Goal: Information Seeking & Learning: Learn about a topic

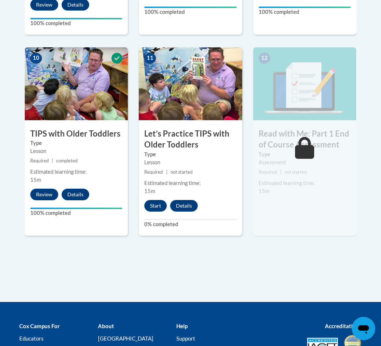
click at [161, 204] on button "Start" at bounding box center [155, 206] width 23 height 12
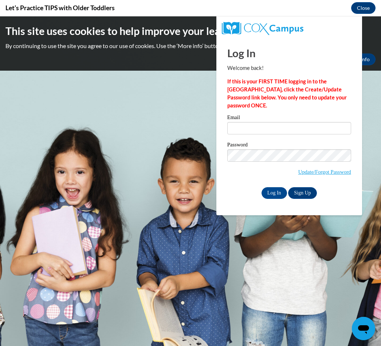
click at [270, 132] on input "Email" at bounding box center [289, 128] width 124 height 12
click at [284, 194] on input "Log In" at bounding box center [275, 193] width 26 height 12
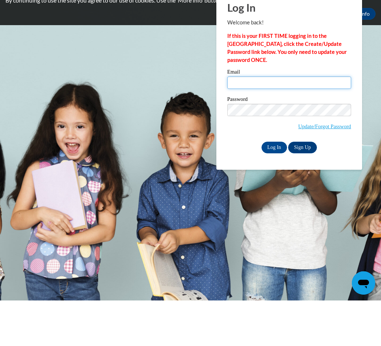
click at [268, 81] on input "Email" at bounding box center [289, 83] width 124 height 12
type input "carolynhannah57@gmail.com"
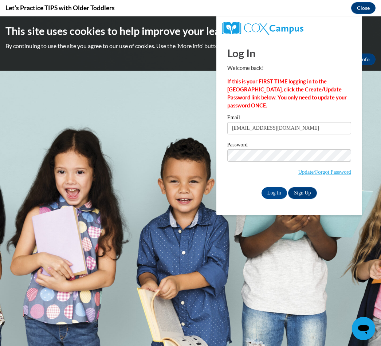
click at [273, 190] on input "Log In" at bounding box center [275, 193] width 26 height 12
click at [275, 191] on input "Log In" at bounding box center [275, 193] width 26 height 12
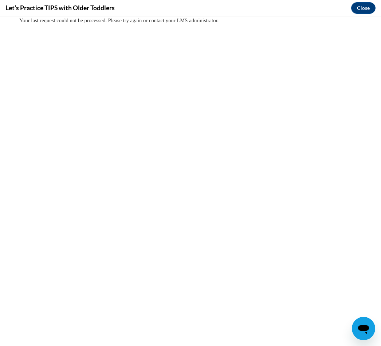
scroll to position [0, 0]
click at [169, 178] on body "Your last request could not be processed. Please try again or contact your LMS …" at bounding box center [190, 181] width 381 height 330
click at [100, 17] on div "Your last request could not be processed. Please try again or contact your LMS …" at bounding box center [190, 20] width 343 height 8
click at [112, 11] on h4 "Let’s Practice TIPS with Older Toddlers" at bounding box center [59, 7] width 109 height 9
click at [116, 19] on span "Your last request could not be processed. Please try again or contact your LMS …" at bounding box center [118, 20] width 199 height 6
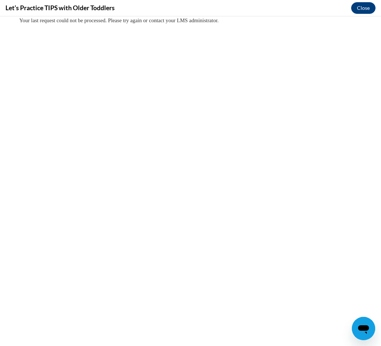
click at [364, 8] on button "Close" at bounding box center [363, 8] width 24 height 12
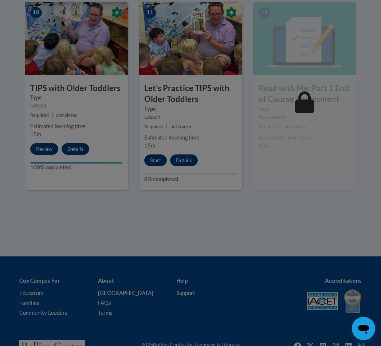
click at [160, 156] on div at bounding box center [190, 173] width 381 height 346
click at [161, 163] on div at bounding box center [190, 173] width 381 height 346
click at [160, 163] on div at bounding box center [190, 173] width 381 height 346
click at [296, 168] on div at bounding box center [190, 173] width 381 height 346
click at [153, 164] on div at bounding box center [190, 173] width 381 height 346
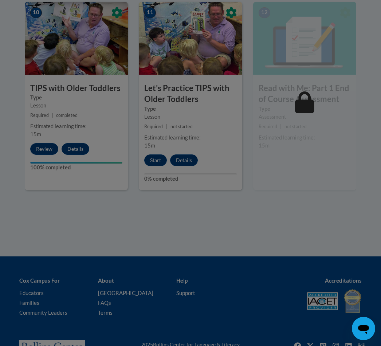
click at [155, 164] on div at bounding box center [190, 173] width 381 height 346
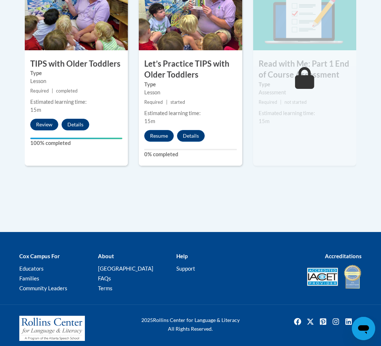
scroll to position [864, 0]
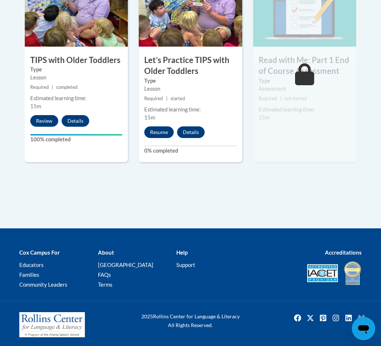
click at [162, 133] on button "Resume" at bounding box center [159, 132] width 30 height 12
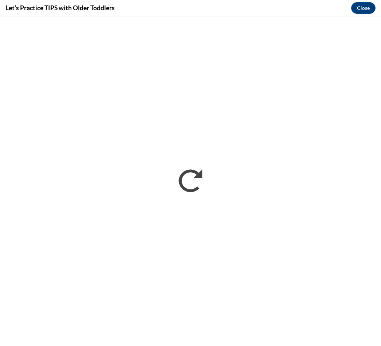
scroll to position [0, 0]
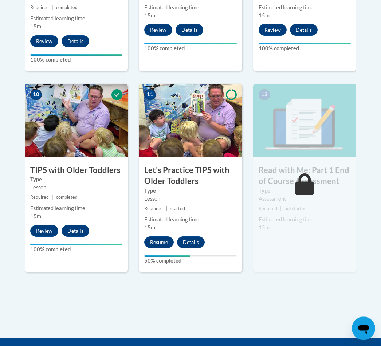
scroll to position [754, 0]
click at [163, 242] on button "Resume" at bounding box center [159, 243] width 30 height 12
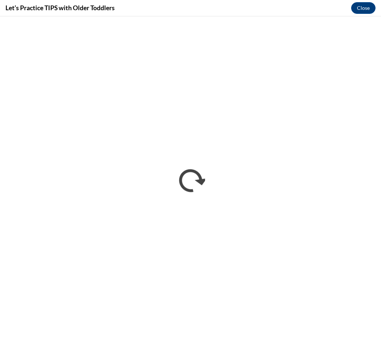
scroll to position [0, 0]
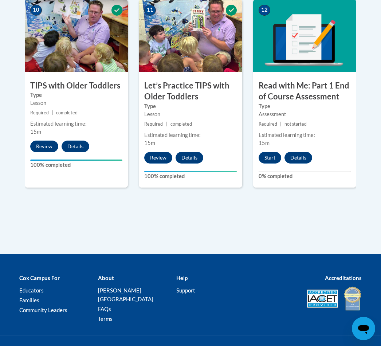
scroll to position [838, 0]
click at [272, 152] on button "Start" at bounding box center [270, 158] width 23 height 12
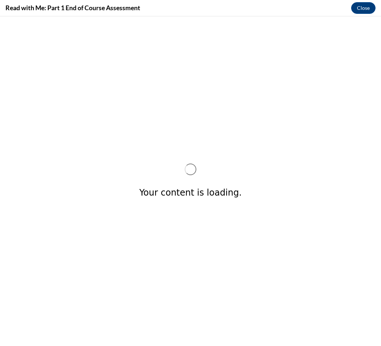
scroll to position [0, 0]
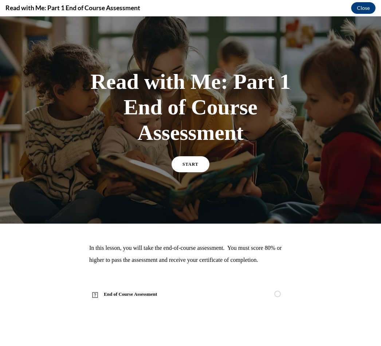
click at [190, 160] on link "START" at bounding box center [191, 164] width 38 height 16
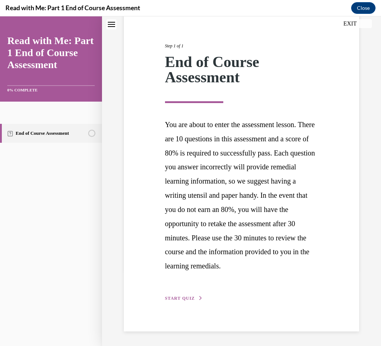
scroll to position [86, 0]
click at [181, 301] on button "START QUIZ" at bounding box center [184, 298] width 38 height 7
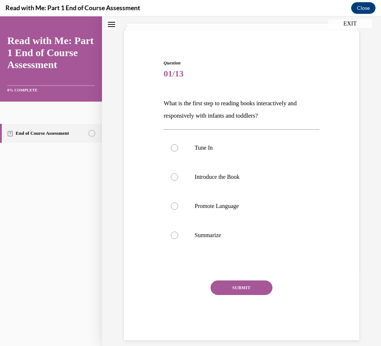
click at [183, 153] on label "Tune In" at bounding box center [242, 147] width 156 height 29
click at [178, 152] on input "Tune In" at bounding box center [174, 147] width 7 height 7
radio input "true"
click at [236, 291] on button "SUBMIT" at bounding box center [242, 288] width 62 height 15
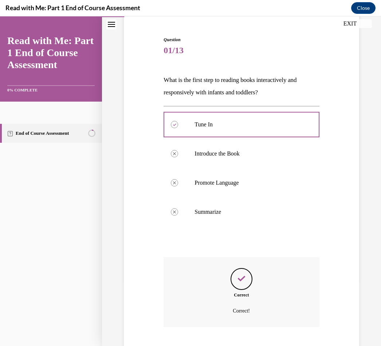
scroll to position [79, 0]
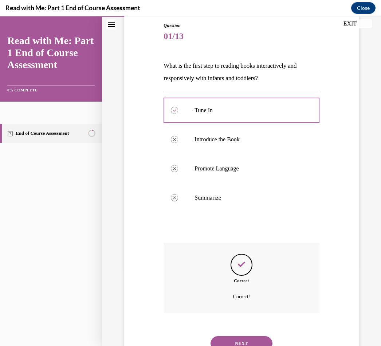
click at [244, 336] on button "NEXT" at bounding box center [242, 343] width 62 height 15
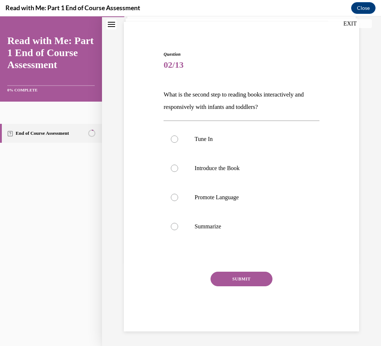
scroll to position [42, 0]
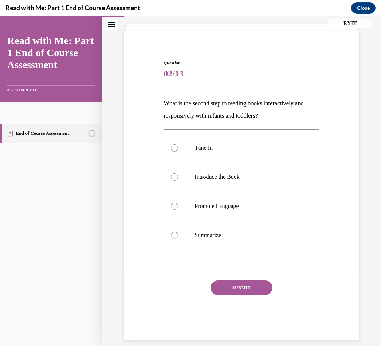
click at [178, 180] on label "Introduce the Book" at bounding box center [242, 177] width 156 height 29
click at [178, 180] on input "Introduce the Book" at bounding box center [174, 177] width 7 height 7
radio input "true"
click at [242, 291] on button "SUBMIT" at bounding box center [242, 288] width 62 height 15
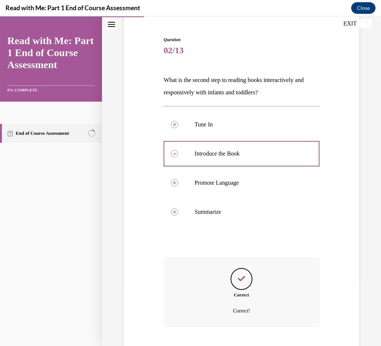
scroll to position [100, 0]
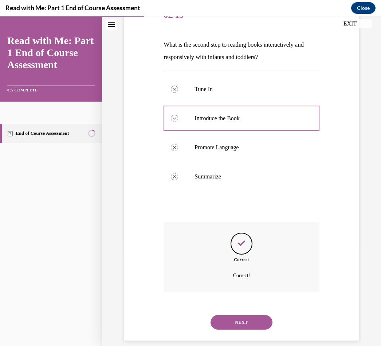
click at [245, 320] on button "NEXT" at bounding box center [242, 322] width 62 height 15
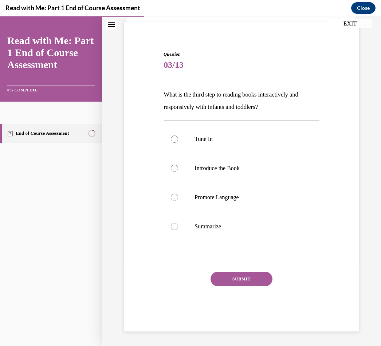
scroll to position [42, 0]
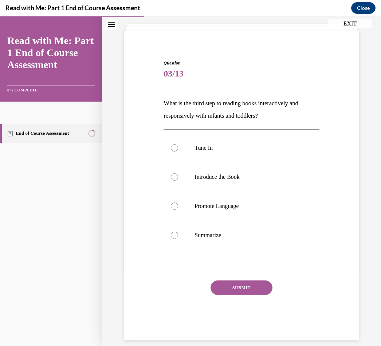
click at [176, 212] on label "Promote Language" at bounding box center [242, 206] width 156 height 29
click at [176, 210] on input "Promote Language" at bounding box center [174, 206] width 7 height 7
radio input "true"
click at [231, 293] on button "SUBMIT" at bounding box center [242, 288] width 62 height 15
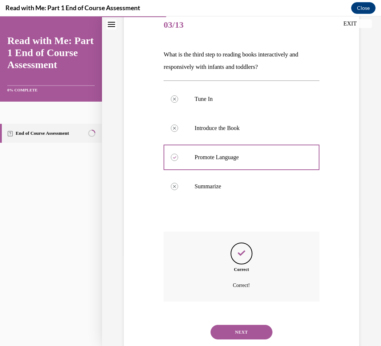
scroll to position [91, 0]
click at [245, 325] on button "NEXT" at bounding box center [242, 332] width 62 height 15
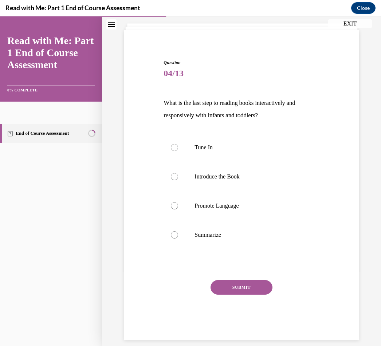
scroll to position [42, 0]
click at [182, 243] on label "Summarize" at bounding box center [242, 235] width 156 height 29
click at [178, 239] on input "Summarize" at bounding box center [174, 235] width 7 height 7
radio input "true"
click at [243, 291] on button "SUBMIT" at bounding box center [242, 288] width 62 height 15
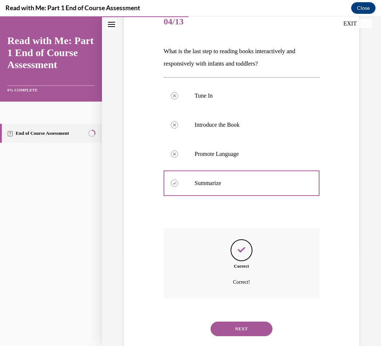
scroll to position [100, 0]
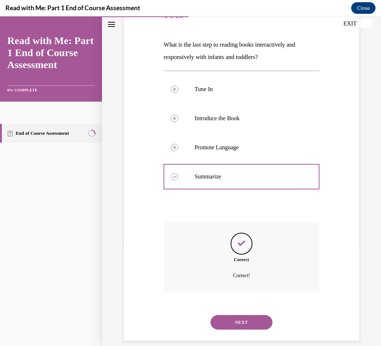
click at [251, 315] on button "NEXT" at bounding box center [242, 322] width 62 height 15
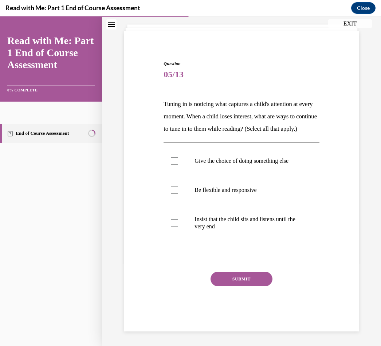
scroll to position [44, 0]
click at [175, 194] on div at bounding box center [174, 190] width 7 height 7
click at [175, 194] on input "Be flexible and responsive" at bounding box center [174, 190] width 7 height 7
checkbox input "true"
click at [179, 172] on label "Give the choice of doing something else" at bounding box center [242, 161] width 156 height 29
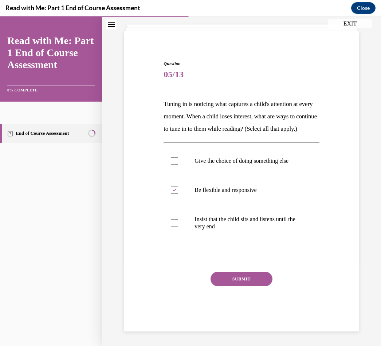
click at [178, 165] on input "Give the choice of doing something else" at bounding box center [174, 160] width 7 height 7
checkbox input "true"
click at [237, 287] on button "SUBMIT" at bounding box center [242, 279] width 62 height 15
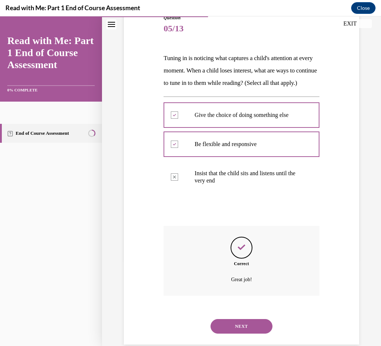
scroll to position [103, 0]
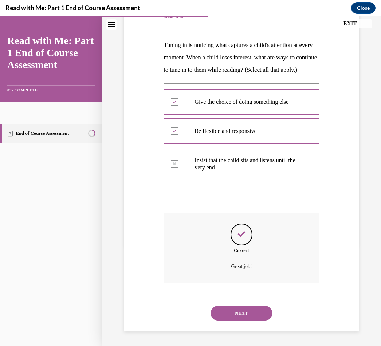
click at [244, 316] on button "NEXT" at bounding box center [242, 313] width 62 height 15
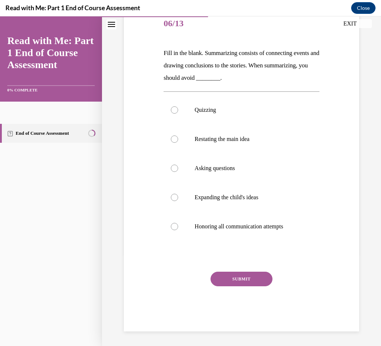
scroll to position [82, 0]
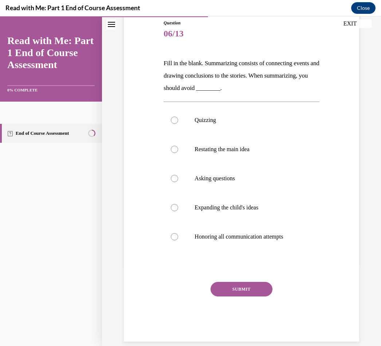
click at [178, 121] on div at bounding box center [174, 120] width 7 height 7
click at [178, 121] on input "Quizzing" at bounding box center [174, 120] width 7 height 7
radio input "true"
click at [233, 288] on button "SUBMIT" at bounding box center [242, 289] width 62 height 15
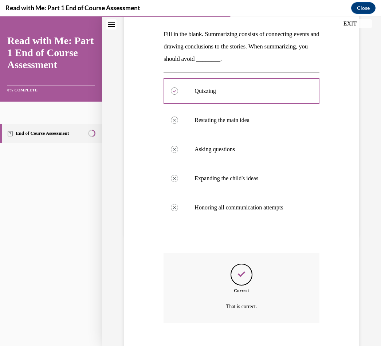
scroll to position [111, 0]
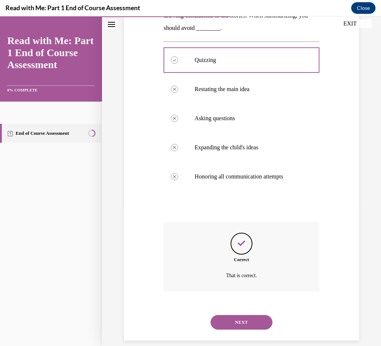
click at [234, 315] on button "NEXT" at bounding box center [242, 322] width 62 height 15
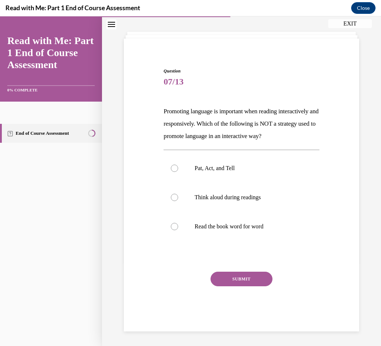
scroll to position [37, 0]
click at [178, 241] on label "Read the book word for word" at bounding box center [242, 226] width 156 height 29
click at [178, 230] on input "Read the book word for word" at bounding box center [174, 226] width 7 height 7
radio input "true"
click at [233, 287] on button "SUBMIT" at bounding box center [242, 279] width 62 height 15
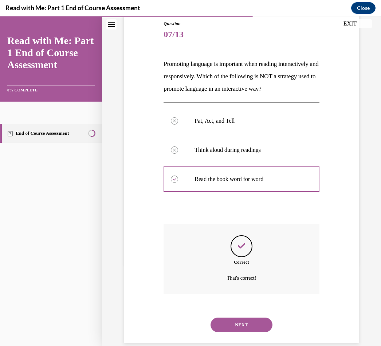
scroll to position [96, 0]
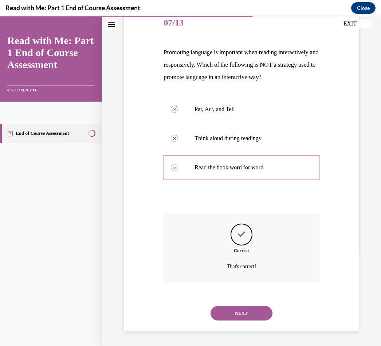
click at [245, 312] on button "NEXT" at bounding box center [242, 313] width 62 height 15
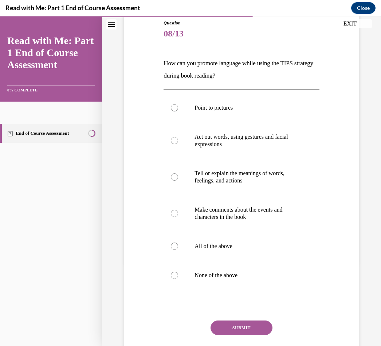
click at [179, 113] on label "Point to pictures" at bounding box center [242, 107] width 156 height 29
click at [178, 112] on input "Point to pictures" at bounding box center [174, 107] width 7 height 7
radio input "true"
click at [178, 143] on label "Act out words, using gestures and facial expressions" at bounding box center [242, 140] width 156 height 36
click at [178, 143] on input "Act out words, using gestures and facial expressions" at bounding box center [174, 140] width 7 height 7
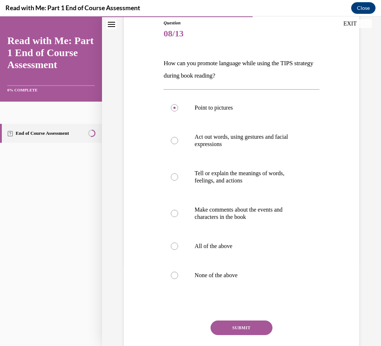
radio input "true"
click at [183, 181] on label "Tell or explain the meanings of words, feelings, and actions" at bounding box center [242, 177] width 156 height 36
click at [178, 181] on input "Tell or explain the meanings of words, feelings, and actions" at bounding box center [174, 177] width 7 height 7
radio input "true"
click at [173, 248] on div at bounding box center [174, 246] width 7 height 7
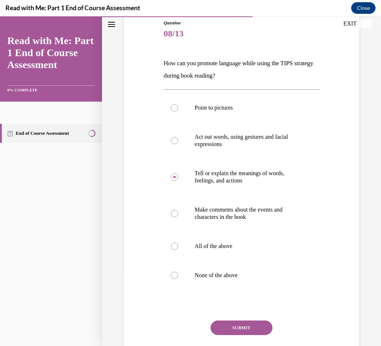
click at [173, 248] on input "All of the above" at bounding box center [174, 246] width 7 height 7
radio input "true"
click at [235, 324] on button "SUBMIT" at bounding box center [242, 328] width 62 height 15
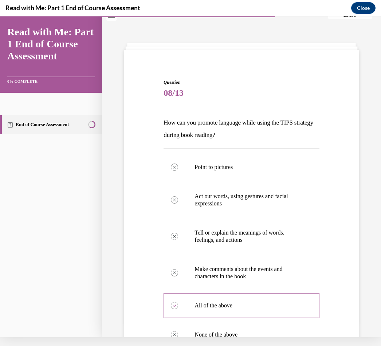
scroll to position [13, 0]
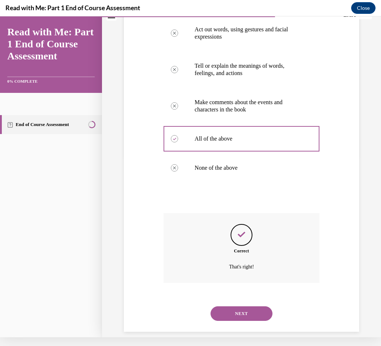
click at [239, 307] on button "NEXT" at bounding box center [242, 314] width 62 height 15
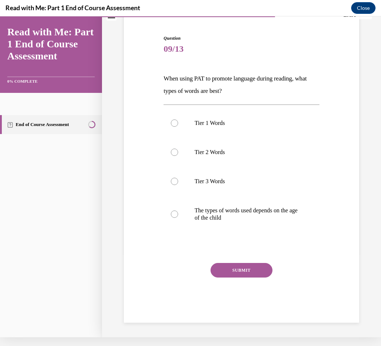
scroll to position [49, 0]
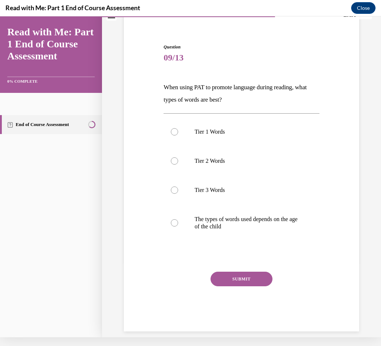
click at [179, 227] on label "The types of words used depends on the age of the child" at bounding box center [242, 223] width 156 height 36
click at [178, 227] on input "The types of words used depends on the age of the child" at bounding box center [174, 222] width 7 height 7
radio input "true"
click at [241, 286] on button "SUBMIT" at bounding box center [242, 279] width 62 height 15
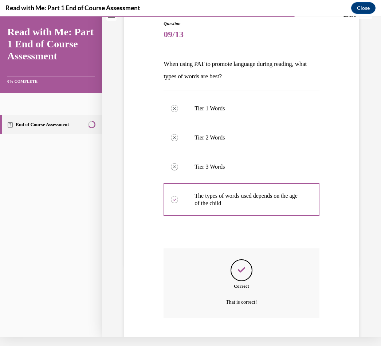
scroll to position [108, 0]
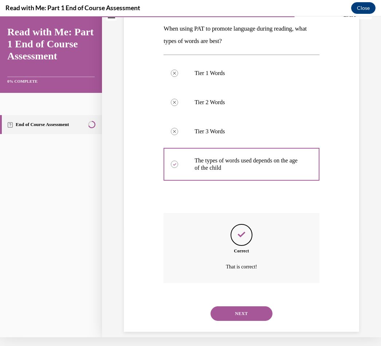
click at [237, 307] on button "NEXT" at bounding box center [242, 314] width 62 height 15
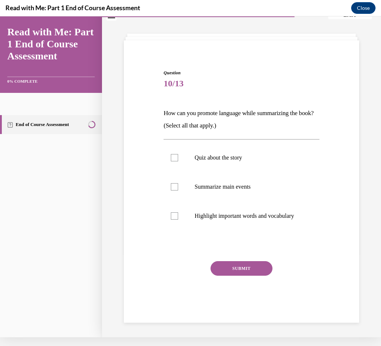
scroll to position [23, 0]
click at [176, 192] on label "Summarize main events" at bounding box center [242, 186] width 156 height 29
click at [176, 191] on input "Summarize main events" at bounding box center [174, 186] width 7 height 7
checkbox input "true"
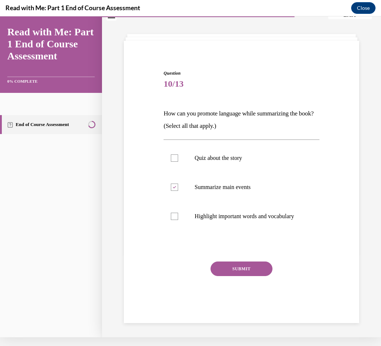
click at [177, 227] on label "Highlight important words and vocabulary" at bounding box center [242, 216] width 156 height 29
click at [177, 220] on input "Highlight important words and vocabulary" at bounding box center [174, 216] width 7 height 7
checkbox input "true"
click at [244, 276] on button "SUBMIT" at bounding box center [242, 269] width 62 height 15
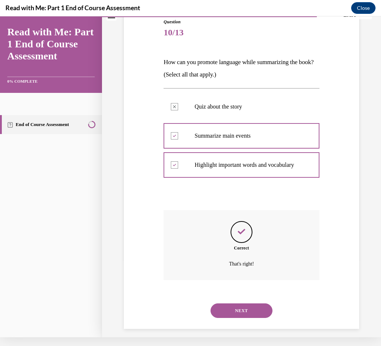
scroll to position [78, 0]
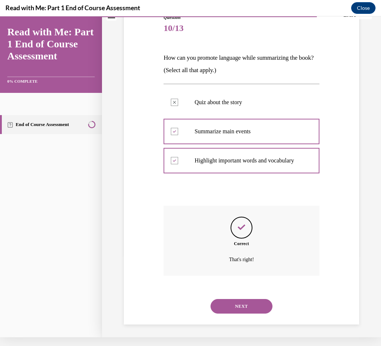
click at [244, 307] on button "NEXT" at bounding box center [242, 306] width 62 height 15
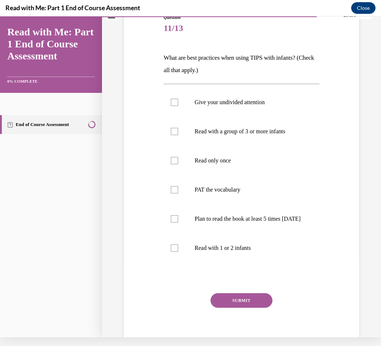
scroll to position [3, 0]
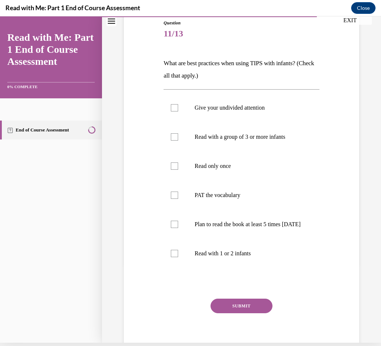
click at [177, 116] on label "Give your undivided attention" at bounding box center [242, 107] width 156 height 29
click at [177, 112] on input "Give your undivided attention" at bounding box center [174, 107] width 7 height 7
checkbox input "true"
click at [181, 227] on label "Plan to read the book at least 5 times [DATE]" at bounding box center [242, 224] width 156 height 29
click at [178, 227] on input "Plan to read the book at least 5 times [DATE]" at bounding box center [174, 224] width 7 height 7
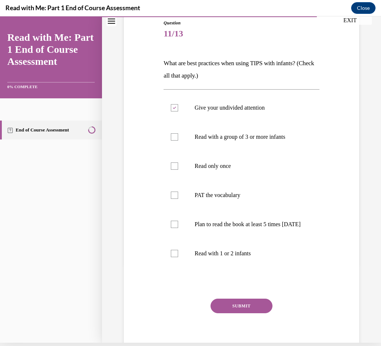
checkbox input "true"
click at [179, 196] on label "PAT the vocabulary" at bounding box center [242, 195] width 156 height 29
click at [178, 196] on input "PAT the vocabulary" at bounding box center [174, 195] width 7 height 7
checkbox input "true"
click at [176, 257] on div at bounding box center [174, 253] width 7 height 7
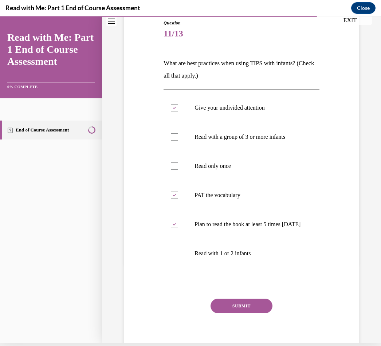
click at [176, 257] on input "Read with 1 or 2 infants" at bounding box center [174, 253] width 7 height 7
checkbox input "true"
click at [237, 314] on button "SUBMIT" at bounding box center [242, 306] width 62 height 15
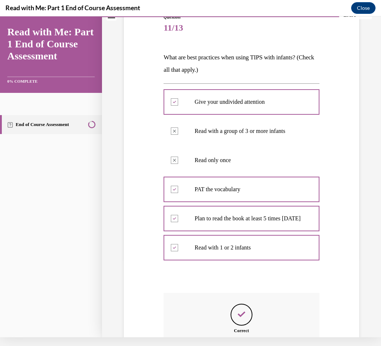
scroll to position [79, 0]
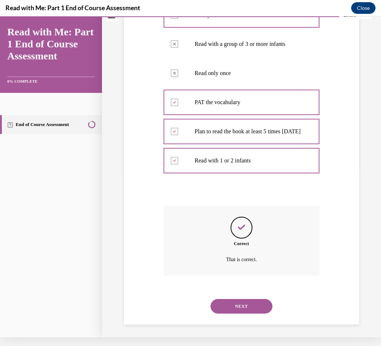
click at [241, 305] on button "NEXT" at bounding box center [242, 306] width 62 height 15
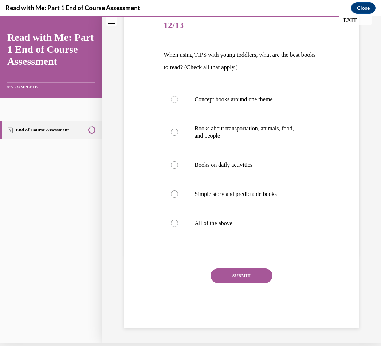
scroll to position [78, 0]
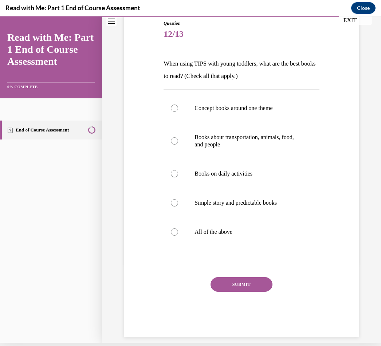
click at [179, 140] on label "Books about transportation, animals, food, and people" at bounding box center [242, 141] width 156 height 36
click at [178, 140] on input "Books about transportation, animals, food, and people" at bounding box center [174, 140] width 7 height 7
radio input "true"
click at [175, 236] on label "All of the above" at bounding box center [242, 232] width 156 height 29
click at [175, 236] on input "All of the above" at bounding box center [174, 232] width 7 height 7
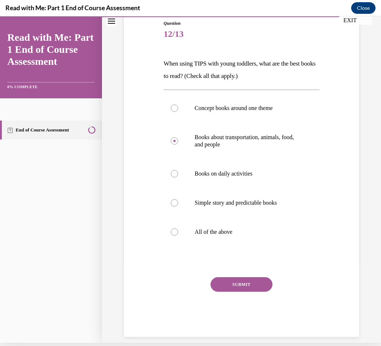
radio input "true"
click at [241, 287] on button "SUBMIT" at bounding box center [242, 284] width 62 height 15
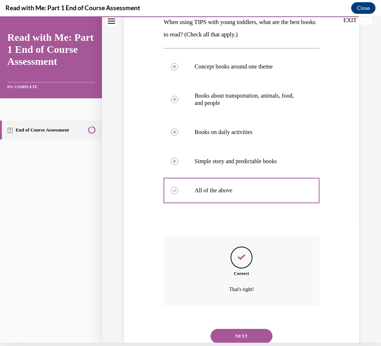
scroll to position [120, 0]
click at [242, 329] on button "NEXT" at bounding box center [242, 336] width 62 height 15
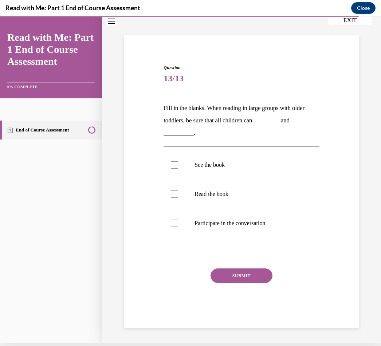
scroll to position [25, 0]
